Goal: Information Seeking & Learning: Check status

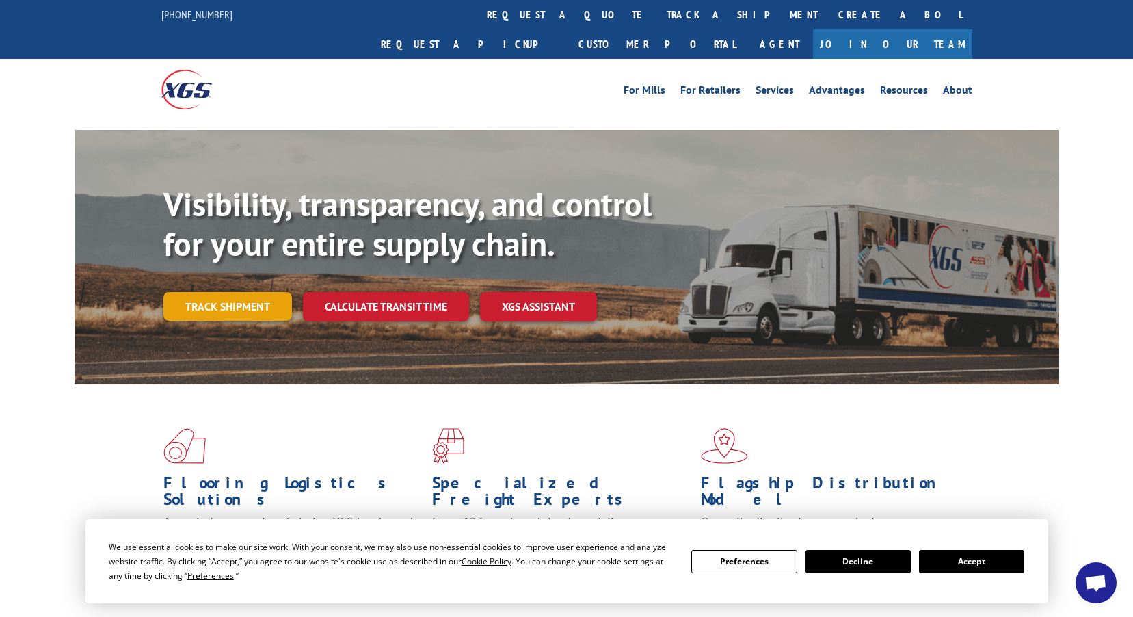
click at [230, 292] on link "Track shipment" at bounding box center [227, 306] width 129 height 29
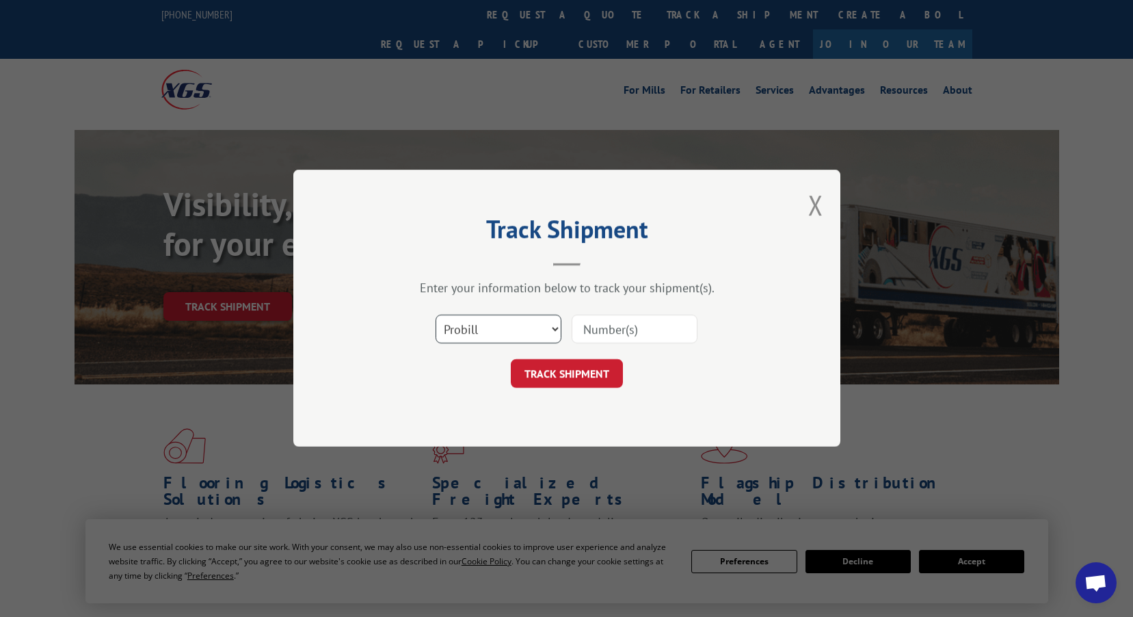
click at [502, 329] on select "Select category... Probill BOL PO" at bounding box center [499, 329] width 126 height 29
click at [645, 329] on input at bounding box center [635, 329] width 126 height 29
paste input "WG96238323"
type input "WG96238323"
paste input "2551592"
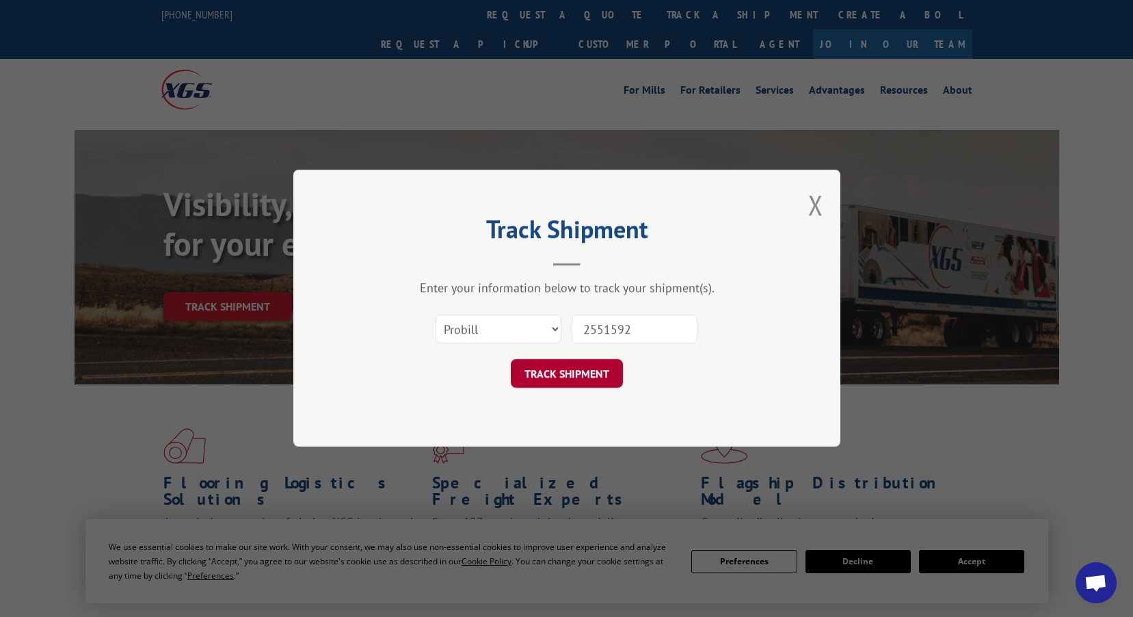
type input "2551592"
click at [585, 385] on button "TRACK SHIPMENT" at bounding box center [567, 374] width 112 height 29
